Goal: Task Accomplishment & Management: Use online tool/utility

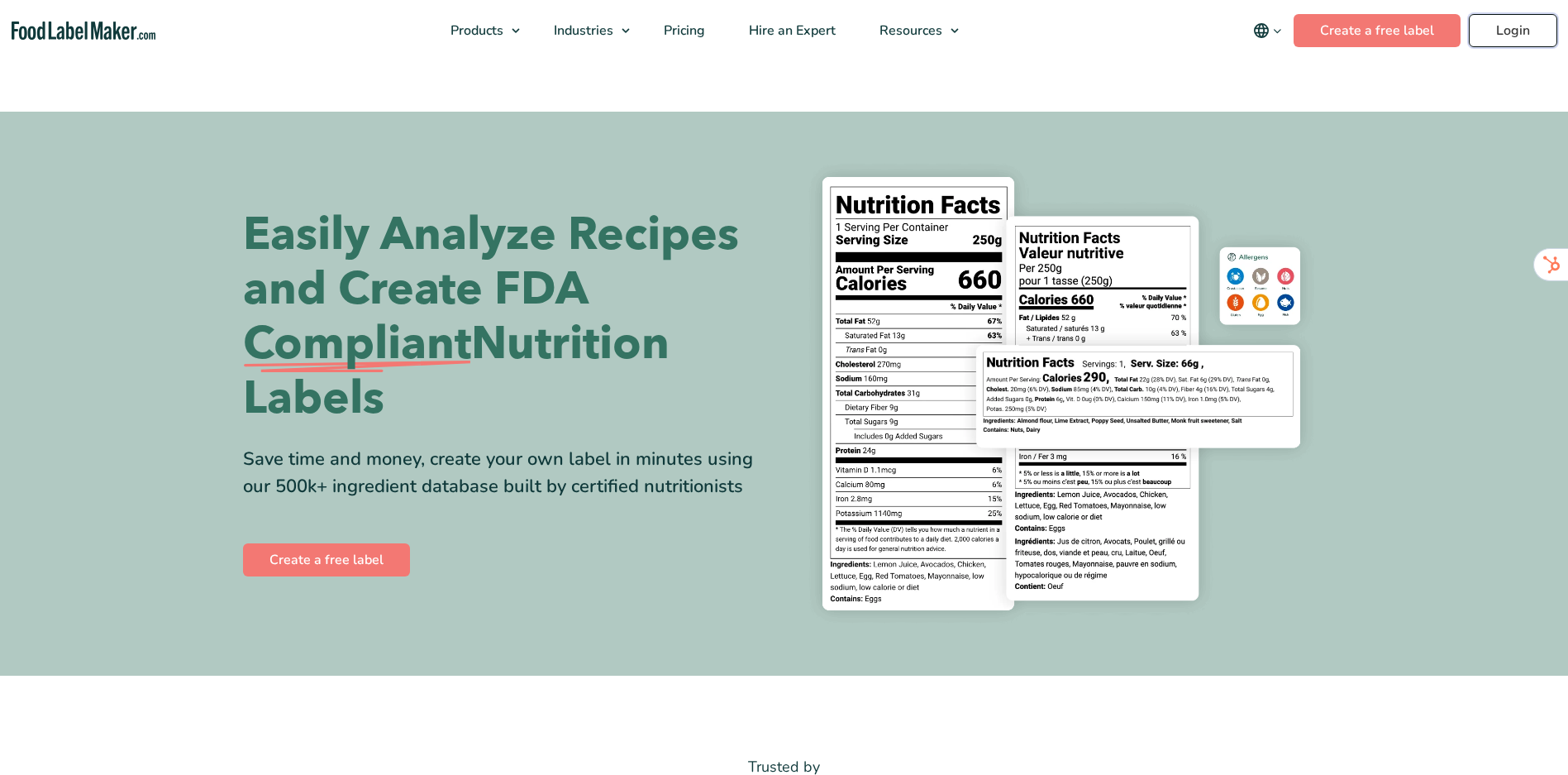
click at [1482, 29] on link "Login" at bounding box center [1513, 30] width 89 height 33
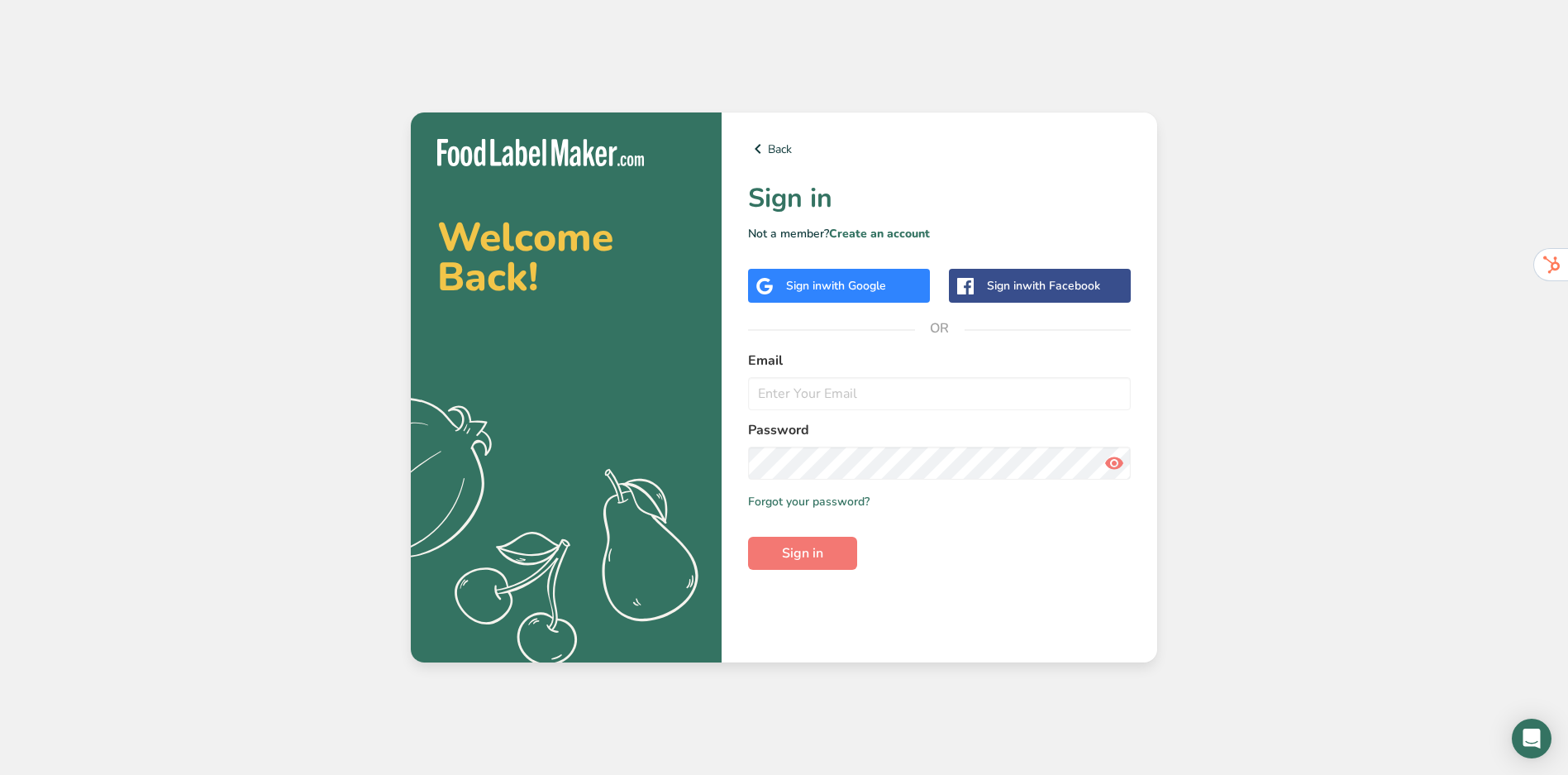
click at [814, 283] on div "Sign in with Google" at bounding box center [836, 285] width 100 height 17
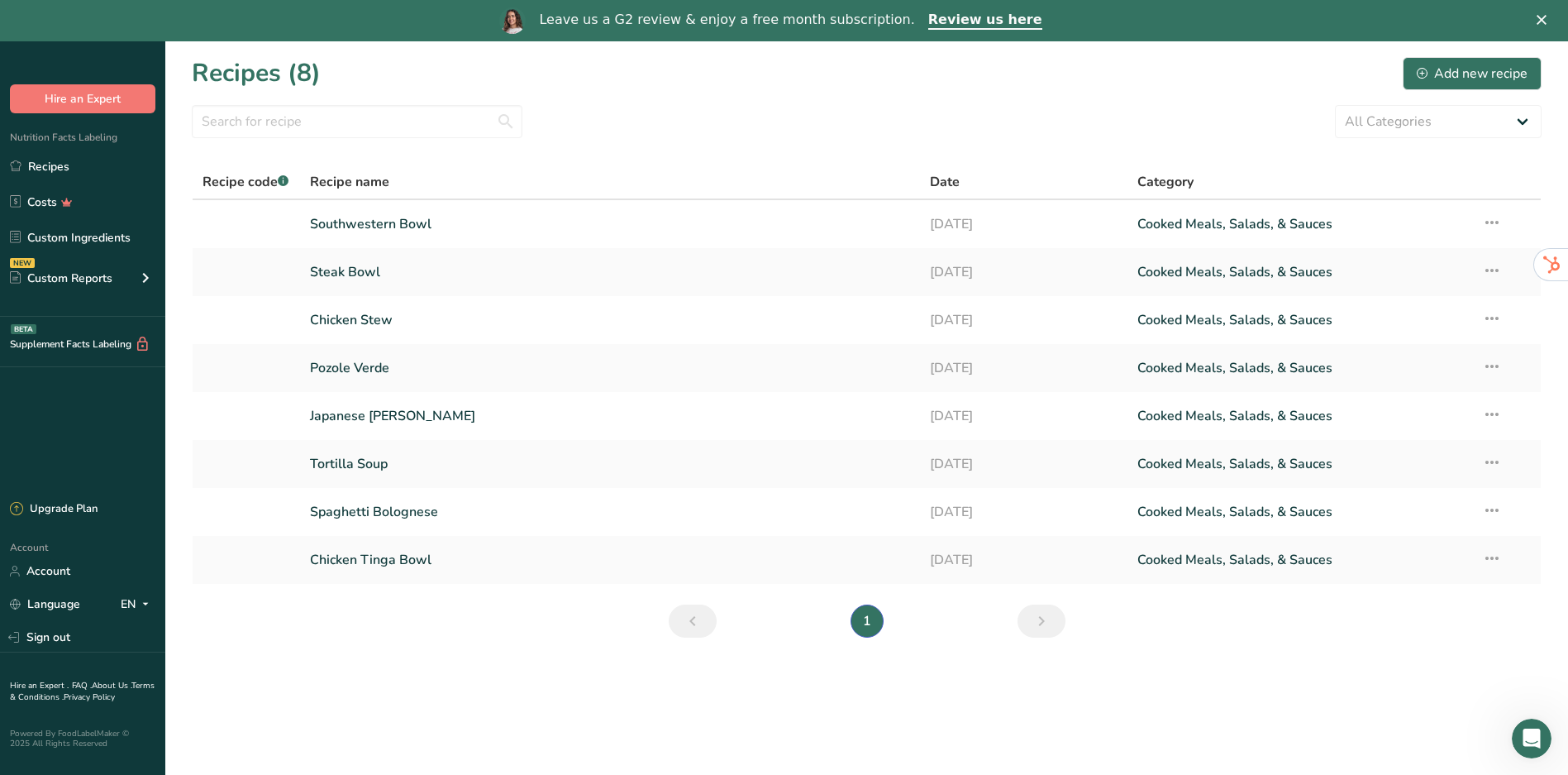
click at [537, 622] on section "Recipes (8) Add new recipe All Categories Baked Goods [GEOGRAPHIC_DATA] Confect…" at bounding box center [867, 352] width 1403 height 623
click at [379, 512] on link "Spaghetti Bolognese" at bounding box center [610, 512] width 601 height 35
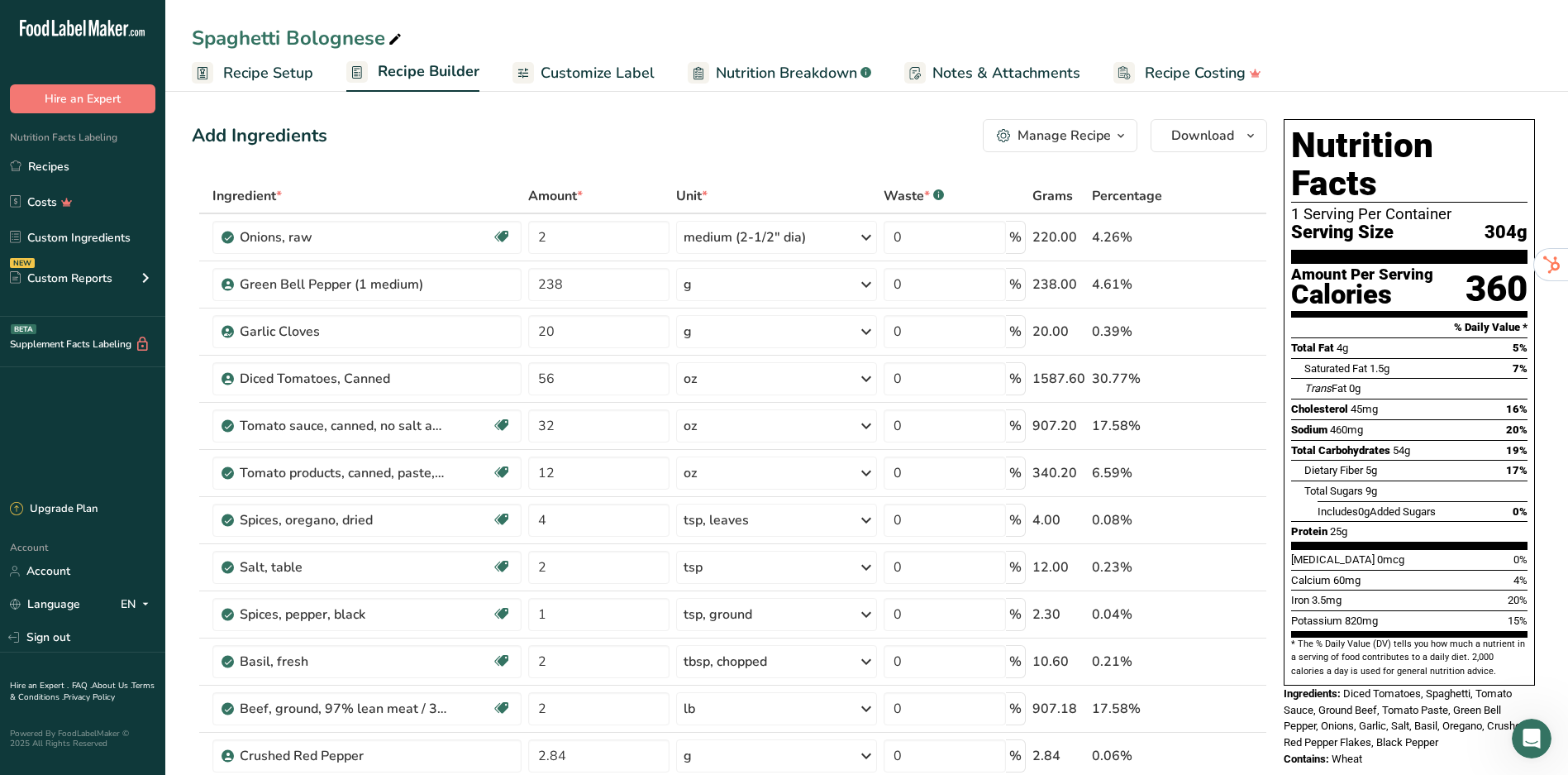
click at [270, 82] on span "Recipe Setup" at bounding box center [268, 73] width 90 height 22
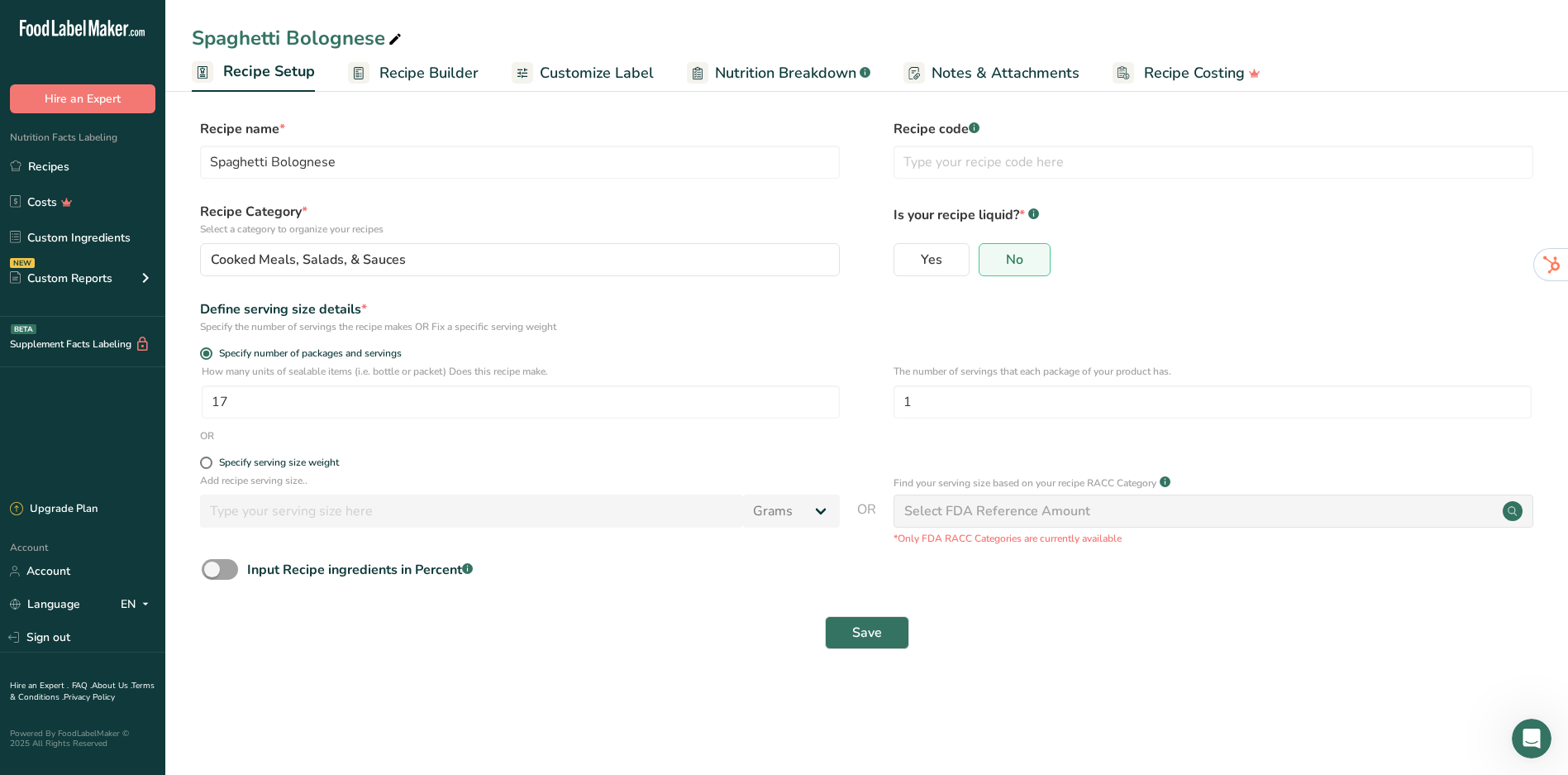
click at [414, 72] on span "Recipe Builder" at bounding box center [429, 73] width 99 height 22
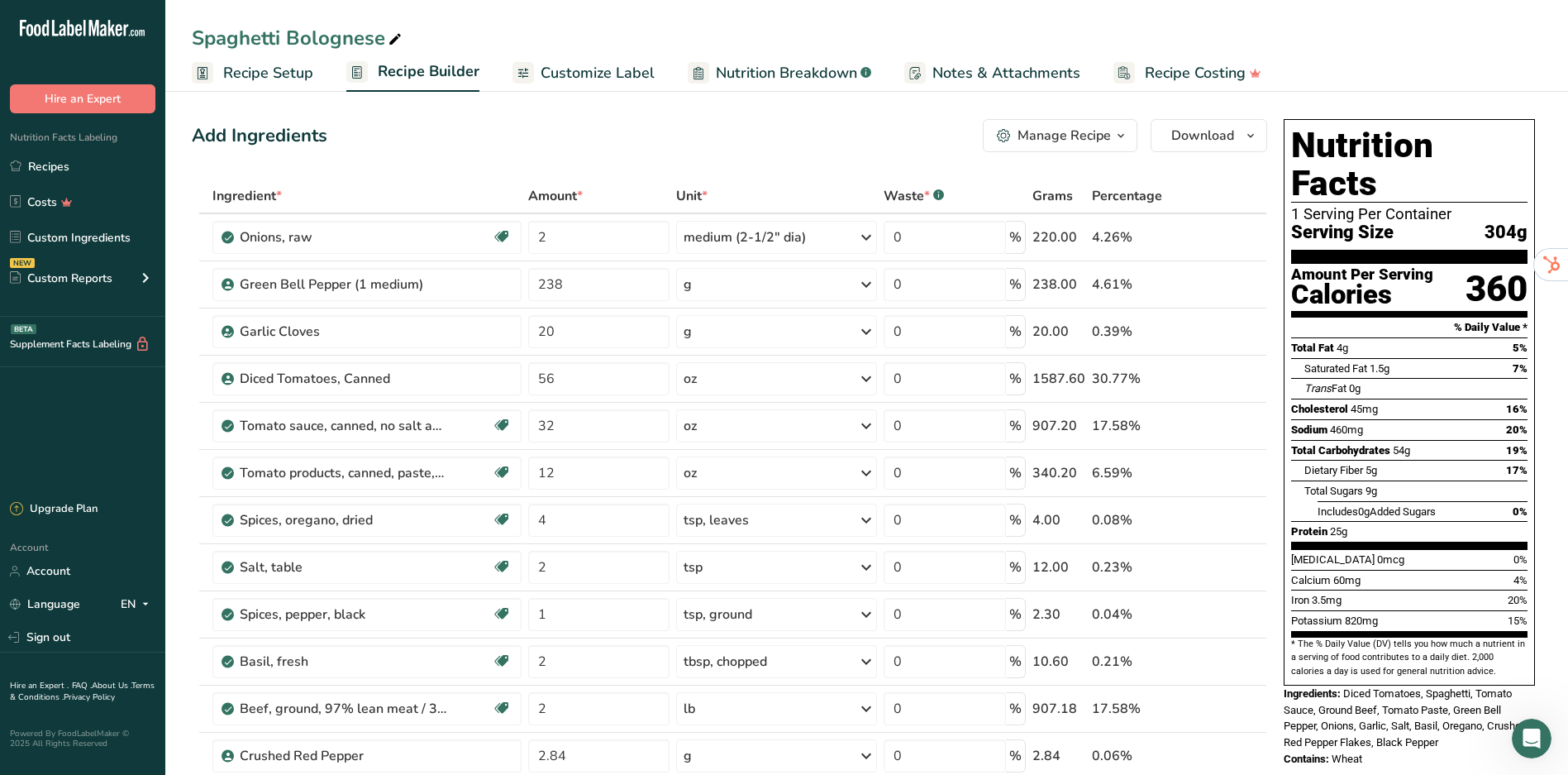
click at [302, 76] on span "Recipe Setup" at bounding box center [268, 73] width 90 height 22
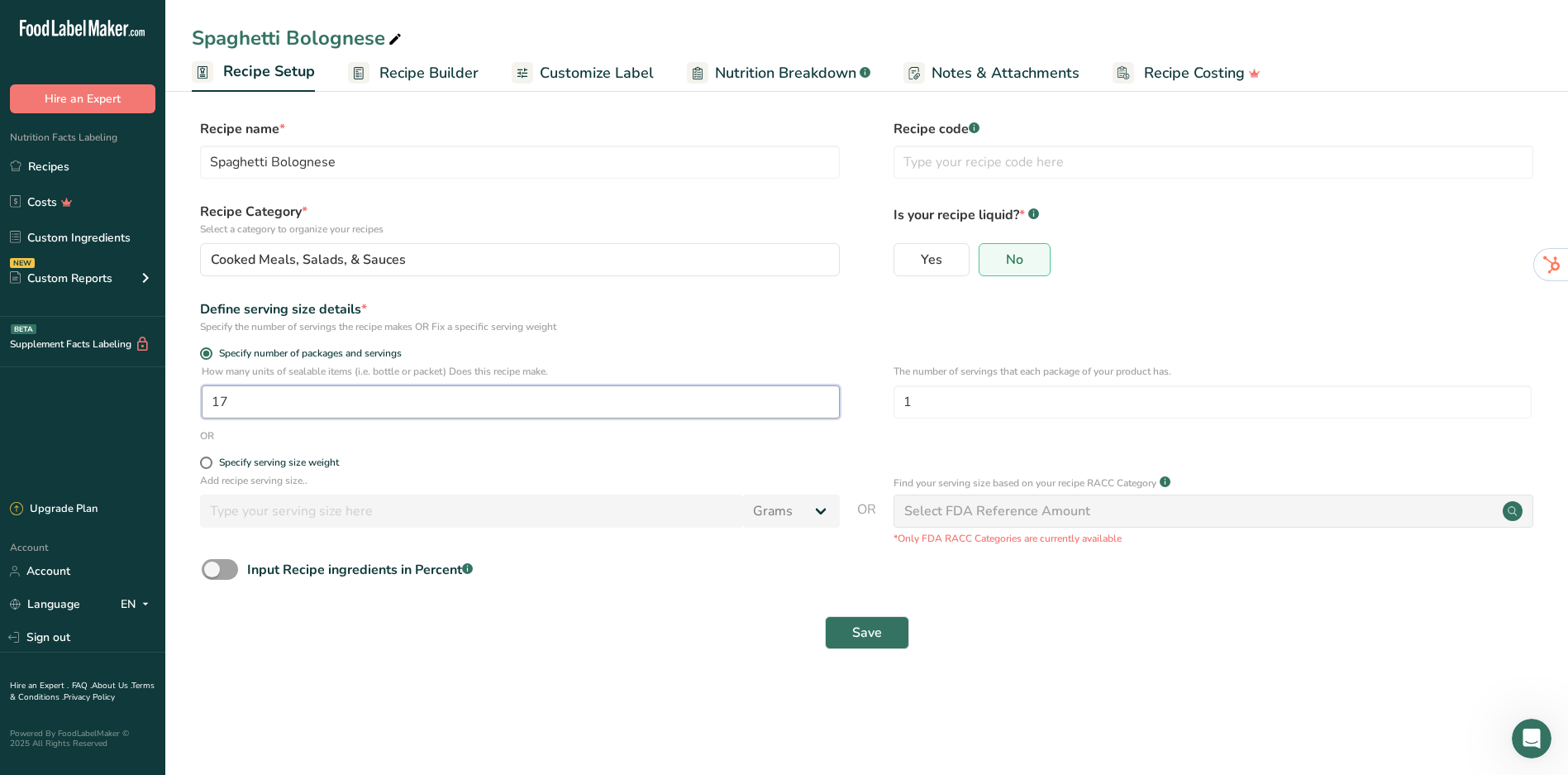
click at [272, 404] on input "17" at bounding box center [520, 401] width 638 height 33
type input "18"
click at [504, 638] on div "Save" at bounding box center [866, 633] width 1330 height 33
click at [836, 636] on button "Save" at bounding box center [867, 633] width 84 height 33
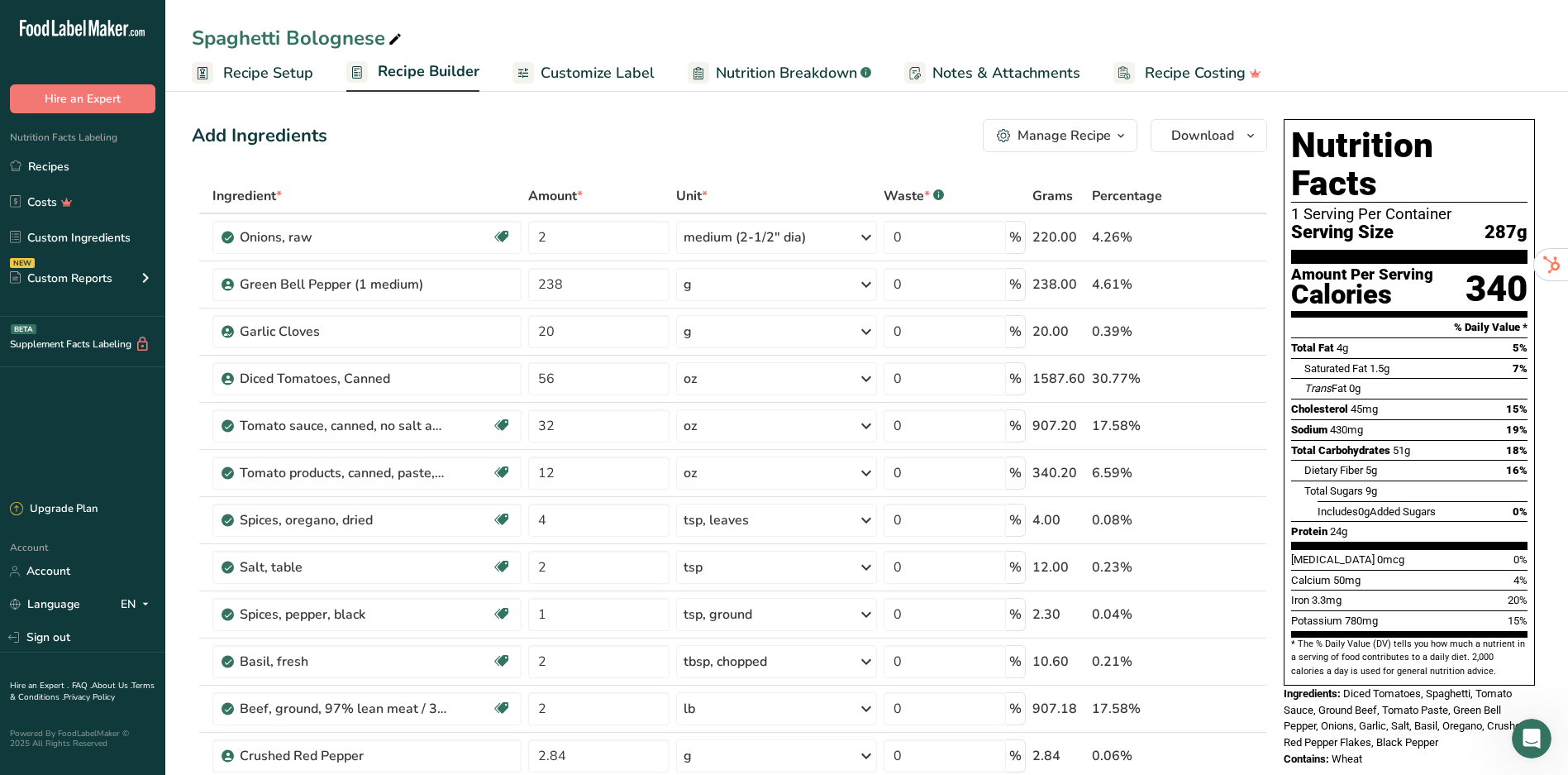
click at [401, 73] on span "Recipe Builder" at bounding box center [429, 71] width 102 height 22
click at [289, 74] on span "Recipe Setup" at bounding box center [268, 73] width 90 height 22
